Goal: Complete application form

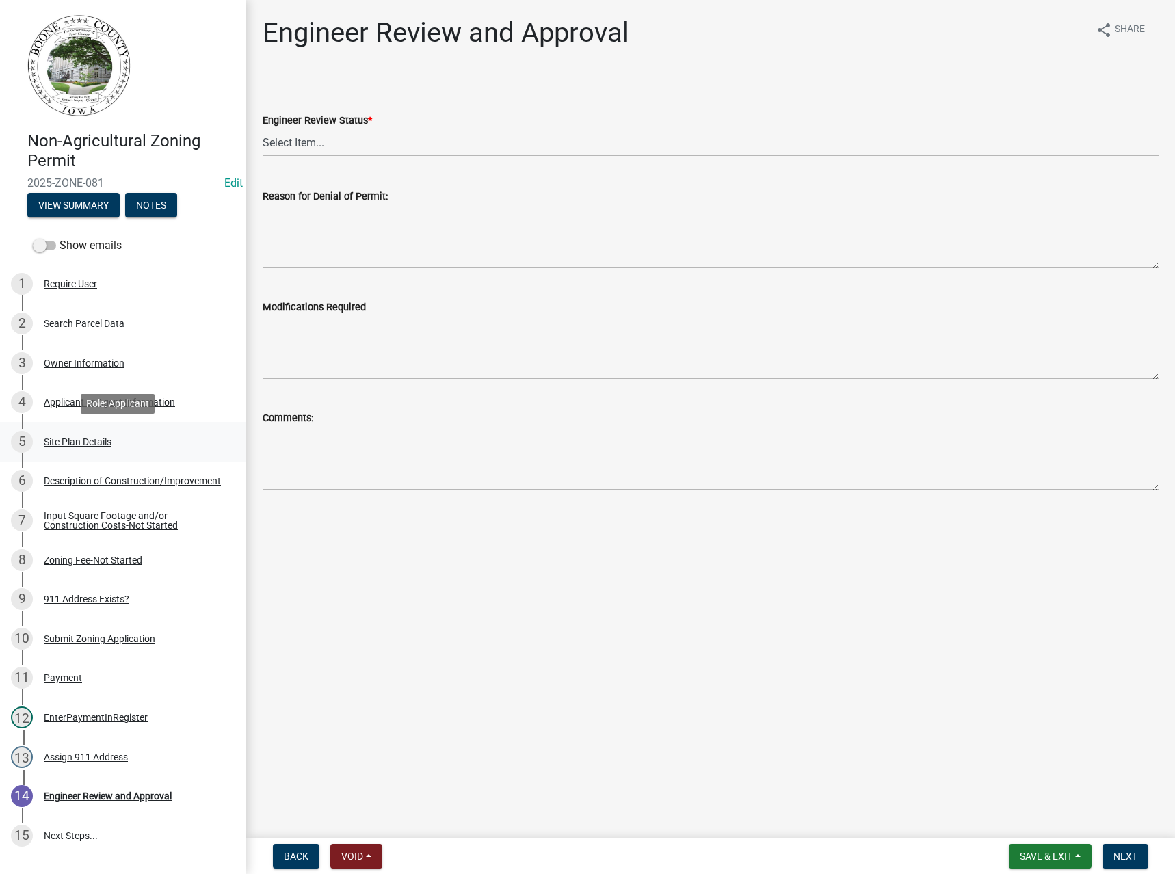
click at [71, 445] on div "Site Plan Details" at bounding box center [78, 442] width 68 height 10
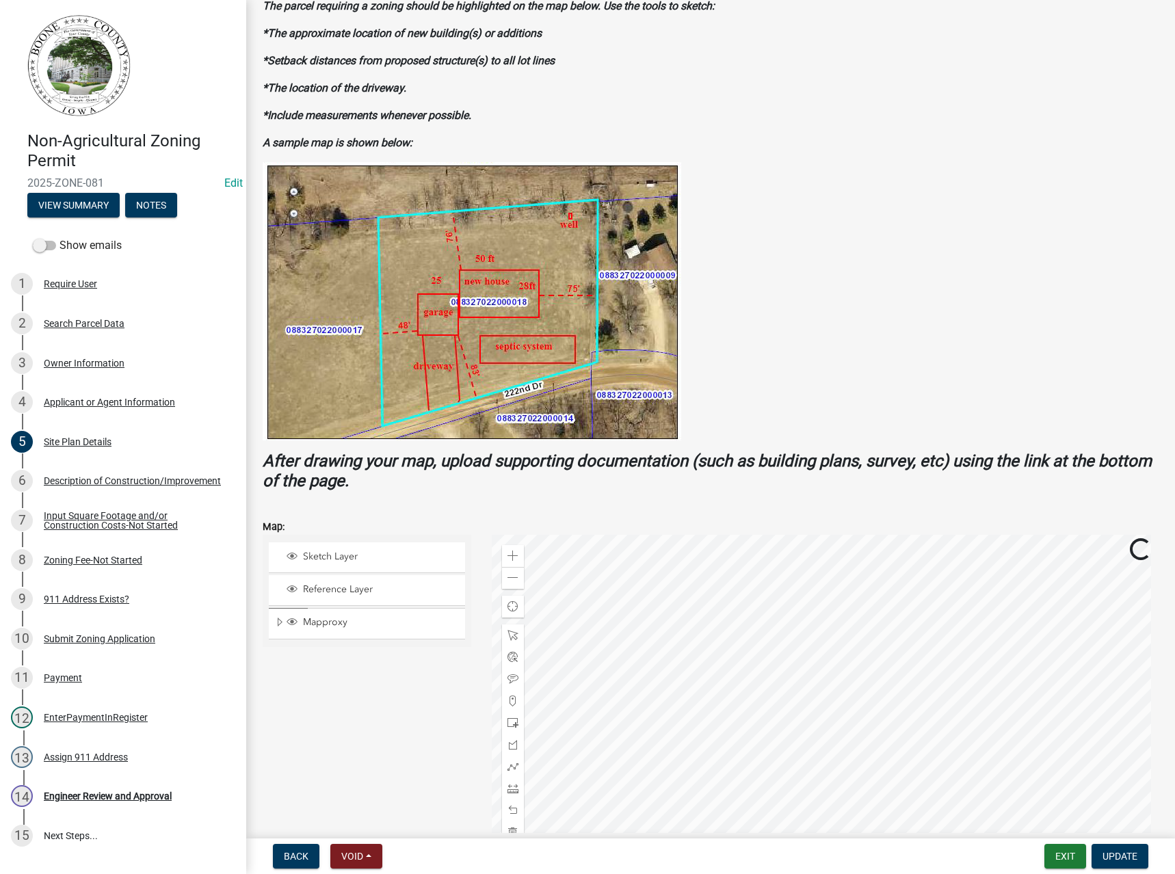
scroll to position [137, 0]
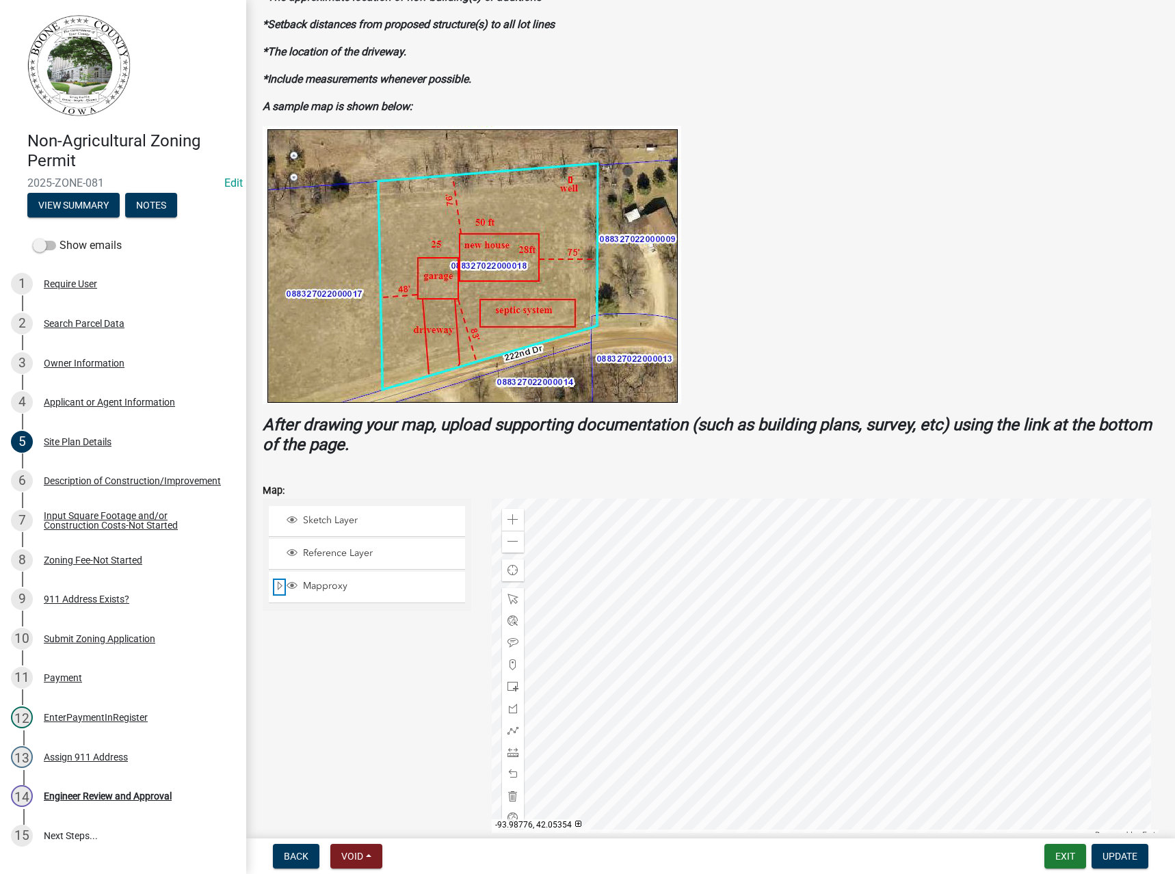
click at [278, 583] on span "Expand" at bounding box center [279, 586] width 11 height 13
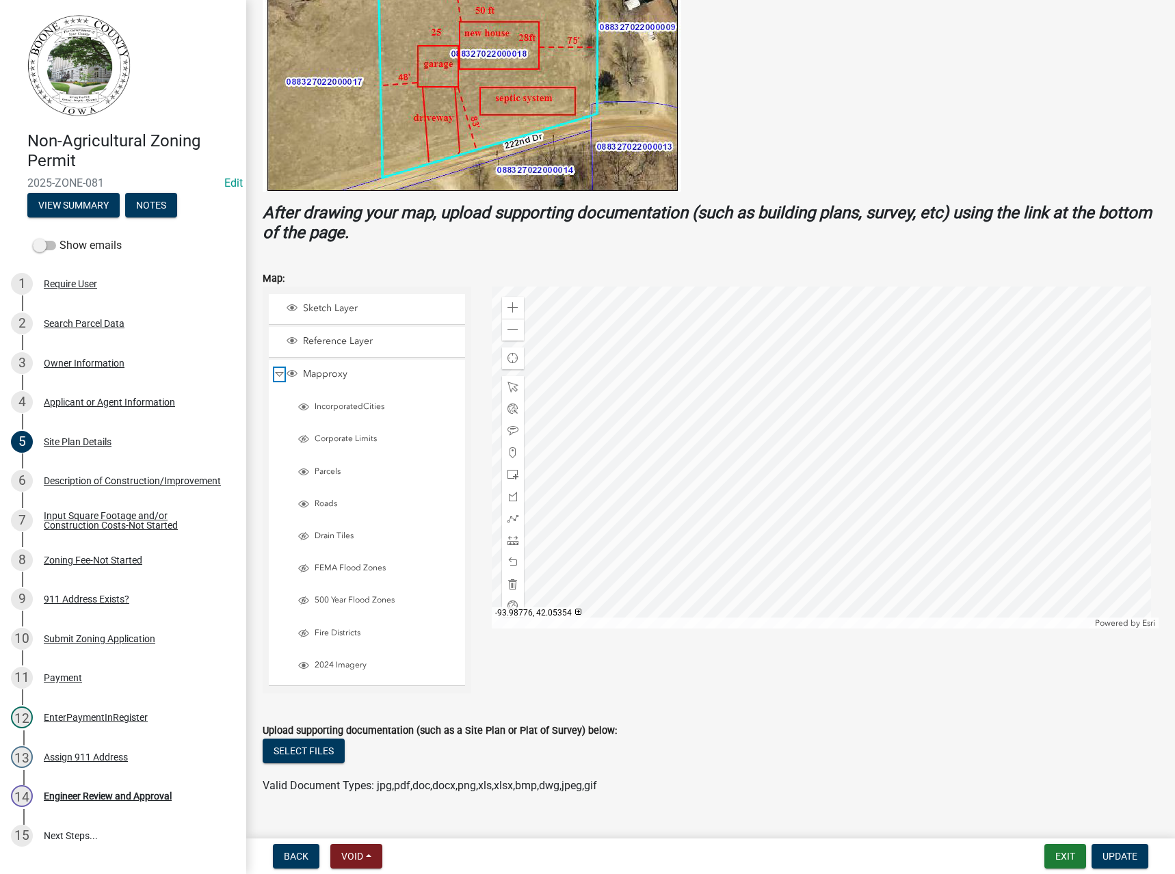
scroll to position [376, 0]
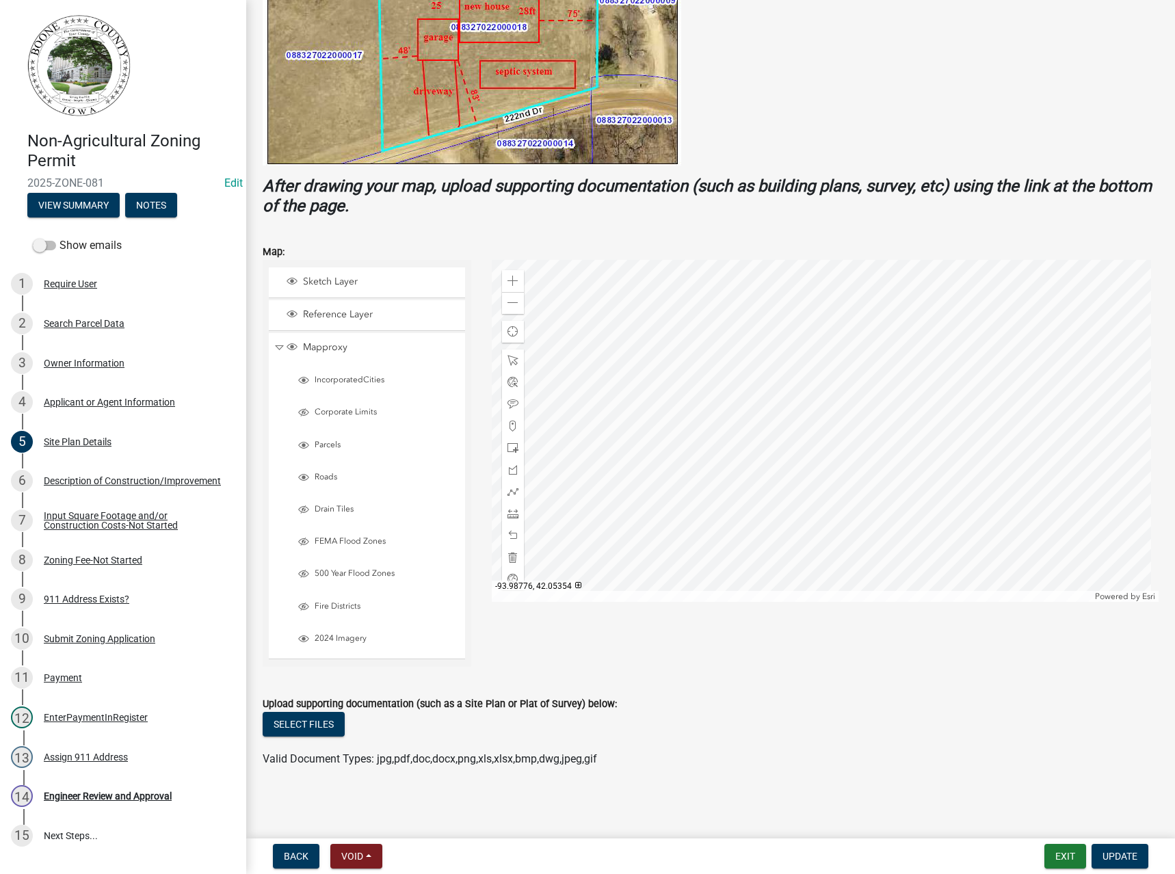
click at [322, 504] on div "Drain Tiles" at bounding box center [372, 511] width 183 height 30
click at [323, 502] on div "Drain Tiles" at bounding box center [372, 511] width 183 height 30
click at [320, 509] on span "Drain Tiles" at bounding box center [385, 509] width 148 height 11
click at [324, 540] on span "FEMA Flood Zones" at bounding box center [385, 541] width 148 height 11
click at [333, 573] on span "500 Year Flood Zones" at bounding box center [385, 574] width 148 height 11
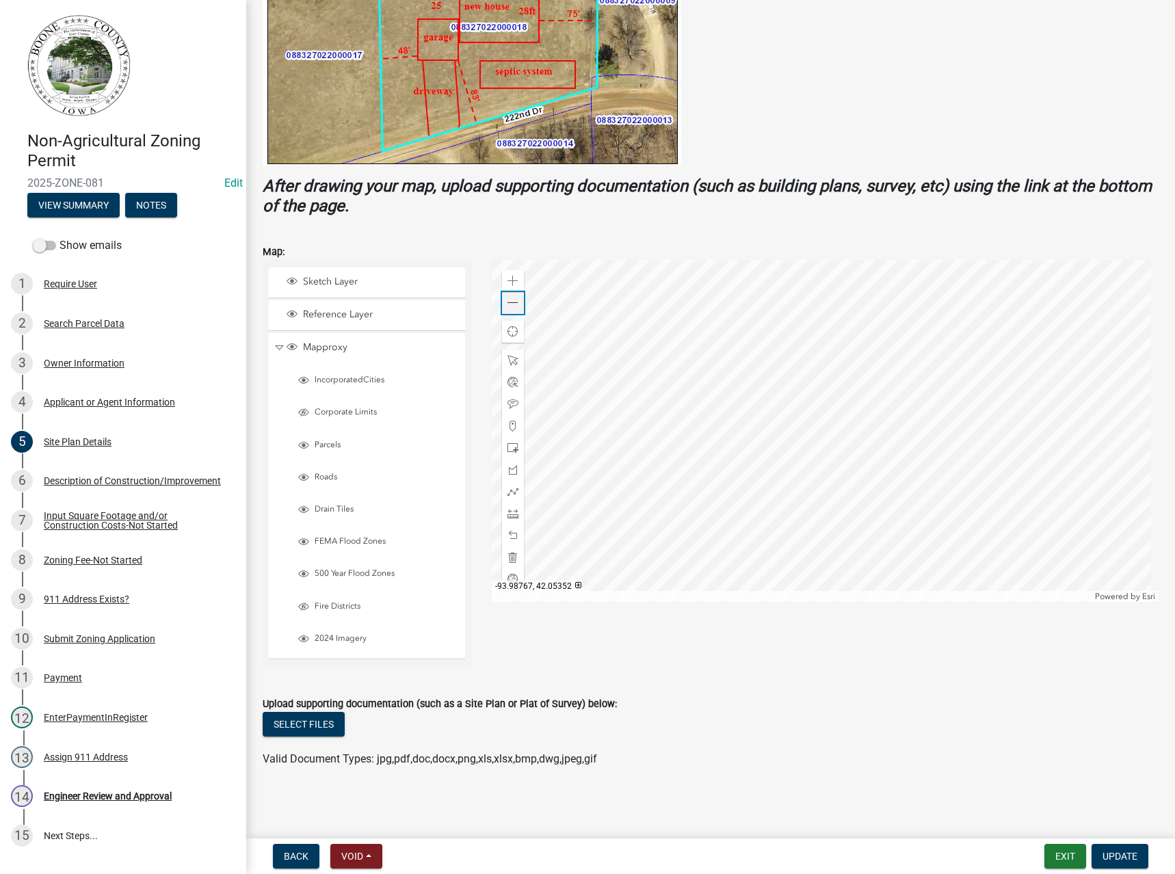
click at [517, 305] on div "Zoom out" at bounding box center [513, 303] width 22 height 22
click at [91, 794] on div "Engineer Review and Approval" at bounding box center [108, 797] width 128 height 10
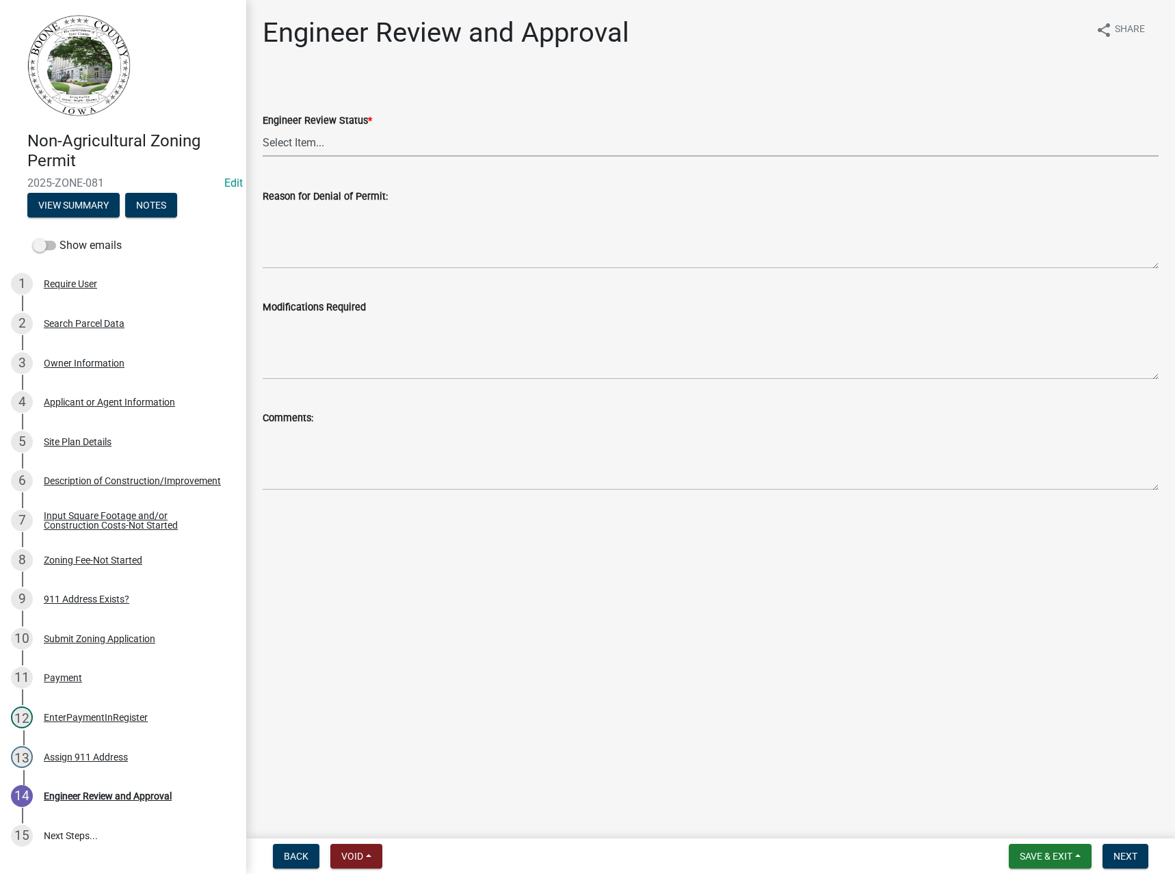
click at [320, 141] on select "Select Item... Clear of Floodplain and County Tile Location rejected by Enginee…" at bounding box center [711, 143] width 896 height 28
click at [263, 129] on select "Select Item... Clear of Floodplain and County Tile Location rejected by Enginee…" at bounding box center [711, 143] width 896 height 28
select select "3fbde904-da37-4207-833b-53754720f33d"
click at [1139, 855] on button "Next" at bounding box center [1126, 856] width 46 height 25
